Goal: Entertainment & Leisure: Consume media (video, audio)

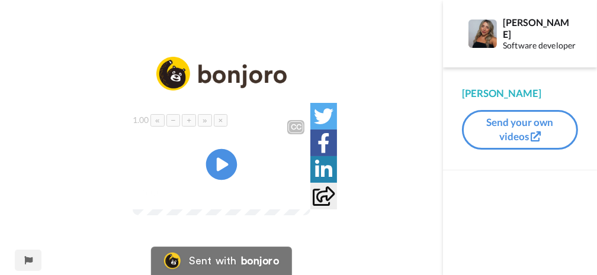
click at [215, 181] on icon at bounding box center [221, 164] width 31 height 31
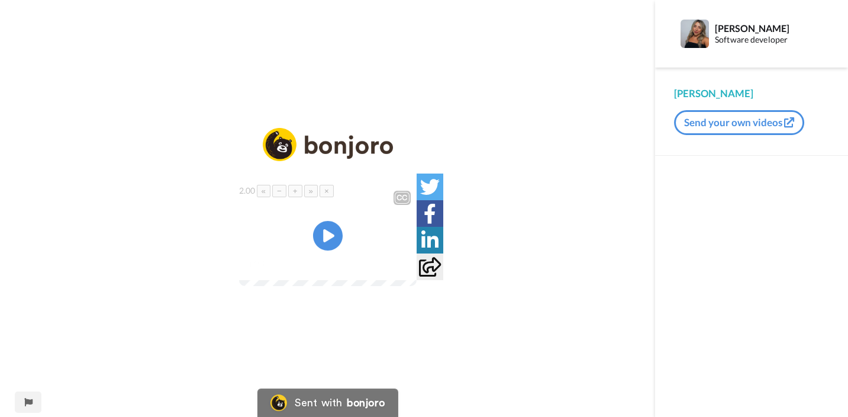
click at [308, 245] on video at bounding box center [328, 241] width 178 height 89
click at [406, 270] on img at bounding box center [400, 264] width 12 height 12
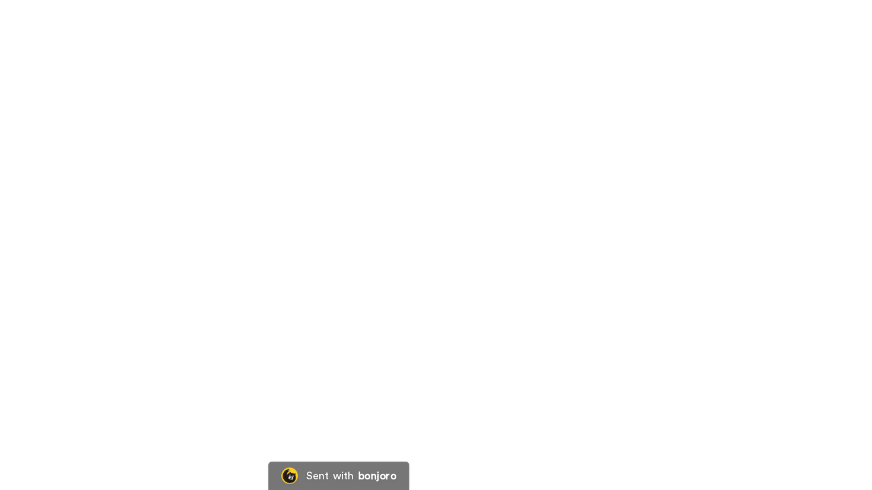
click at [489, 256] on video at bounding box center [436, 245] width 872 height 490
click at [297, 275] on video at bounding box center [436, 245] width 872 height 490
click at [413, 275] on video at bounding box center [436, 245] width 872 height 490
click at [264, 259] on video at bounding box center [436, 245] width 872 height 490
click at [505, 251] on video at bounding box center [436, 245] width 872 height 490
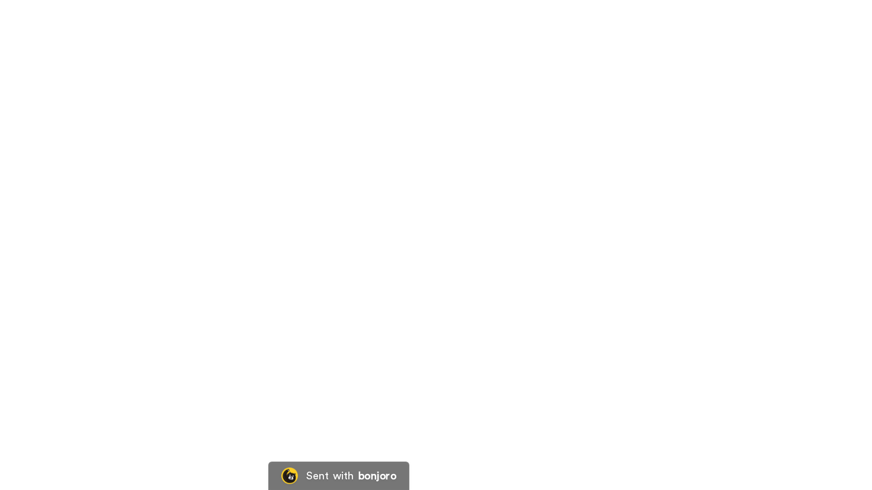
click at [275, 275] on video at bounding box center [436, 245] width 872 height 490
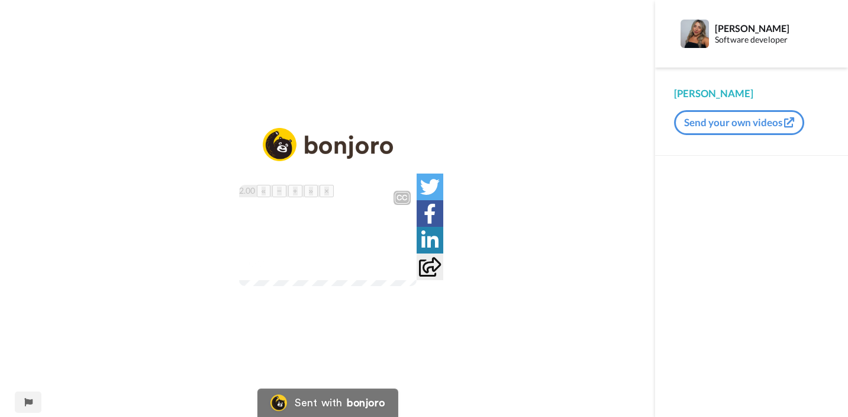
drag, startPoint x: 304, startPoint y: 345, endPoint x: 207, endPoint y: 368, distance: 99.2
click at [239, 275] on div "CC Play/Pause Aí você pega esse ID, vem aqui e obtém procedimentos e vê qual é …" at bounding box center [328, 235] width 178 height 101
click at [406, 270] on img at bounding box center [400, 264] width 12 height 12
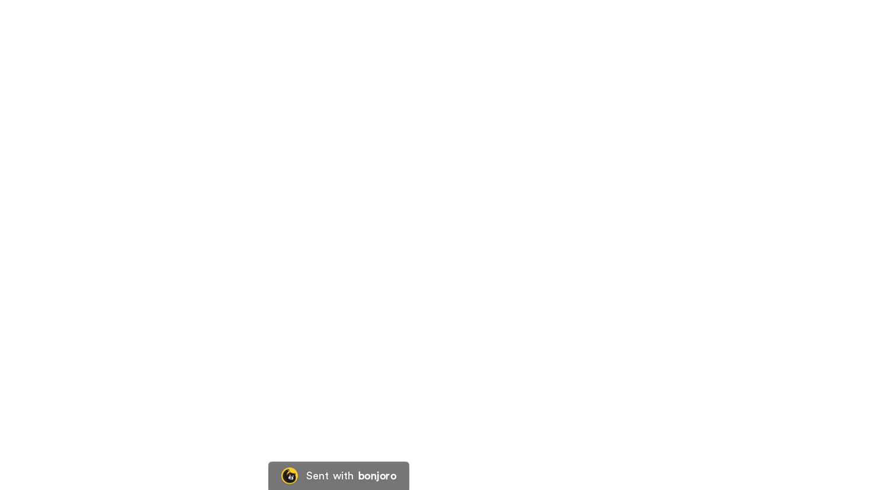
click at [516, 275] on video at bounding box center [436, 245] width 872 height 490
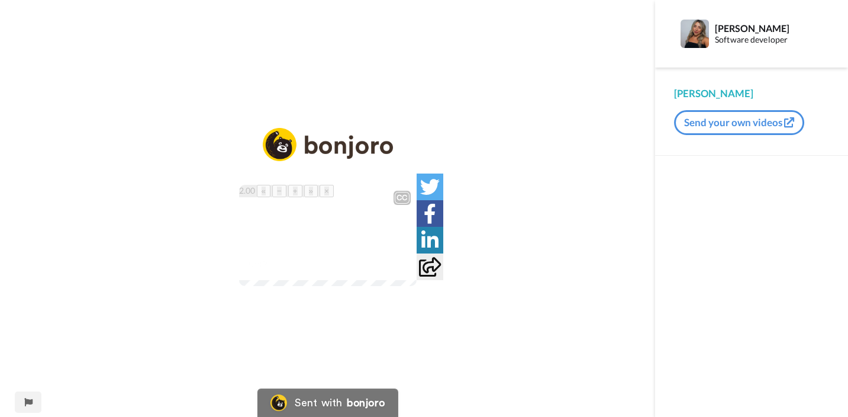
click at [363, 207] on video at bounding box center [328, 241] width 178 height 89
click at [409, 272] on div at bounding box center [399, 263] width 17 height 17
click at [406, 270] on img at bounding box center [400, 264] width 12 height 12
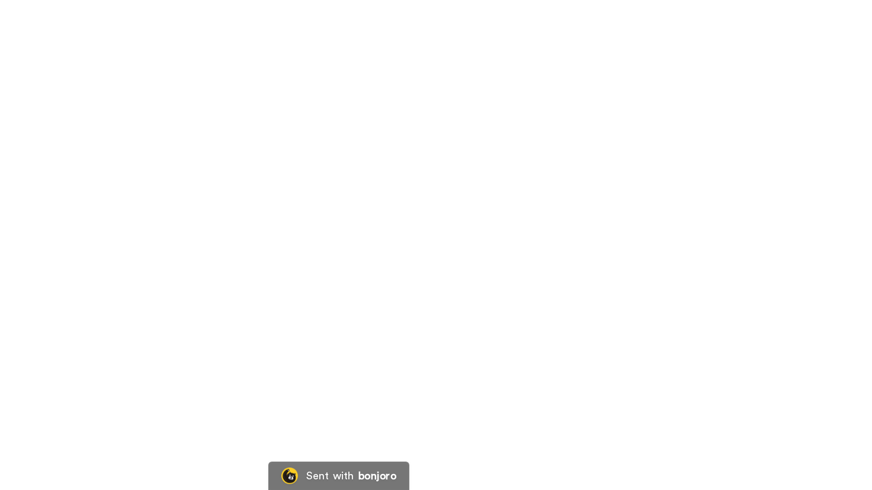
click at [419, 275] on video at bounding box center [436, 245] width 872 height 490
click at [404, 275] on video at bounding box center [436, 245] width 872 height 490
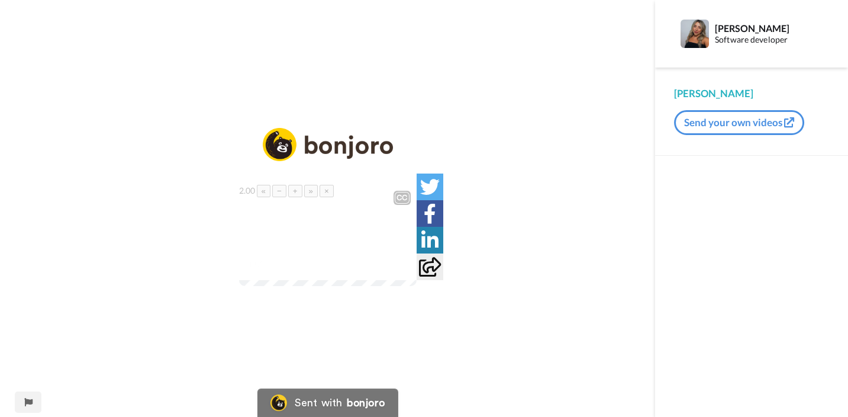
click at [295, 185] on div "CC" at bounding box center [328, 195] width 178 height 20
click at [315, 233] on icon at bounding box center [327, 235] width 31 height 31
click at [320, 197] on video at bounding box center [328, 241] width 178 height 89
